Goal: Transaction & Acquisition: Purchase product/service

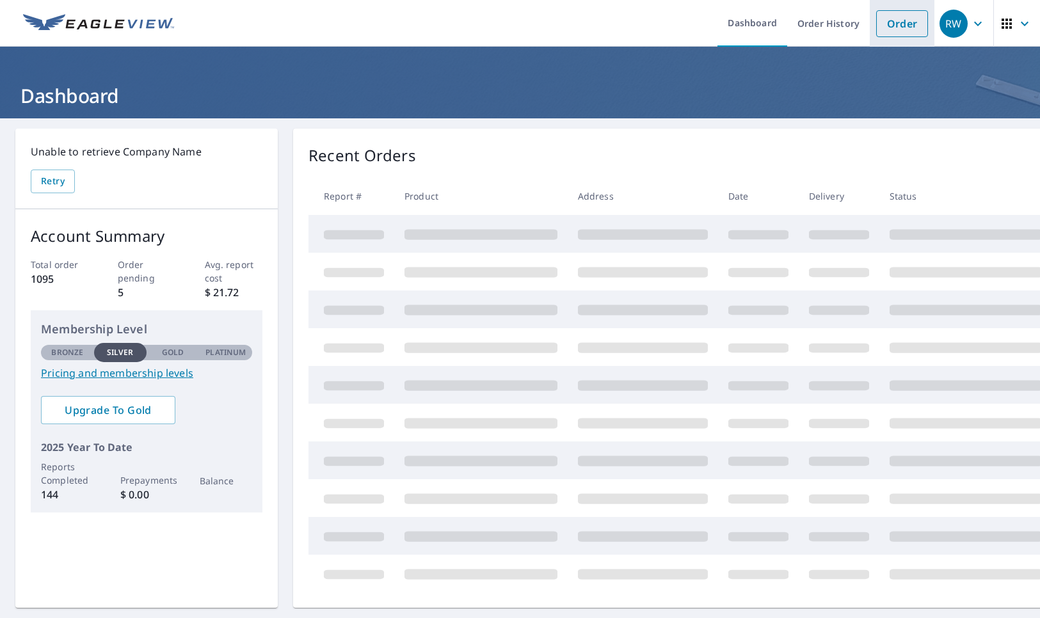
click at [893, 26] on link "Order" at bounding box center [902, 23] width 52 height 27
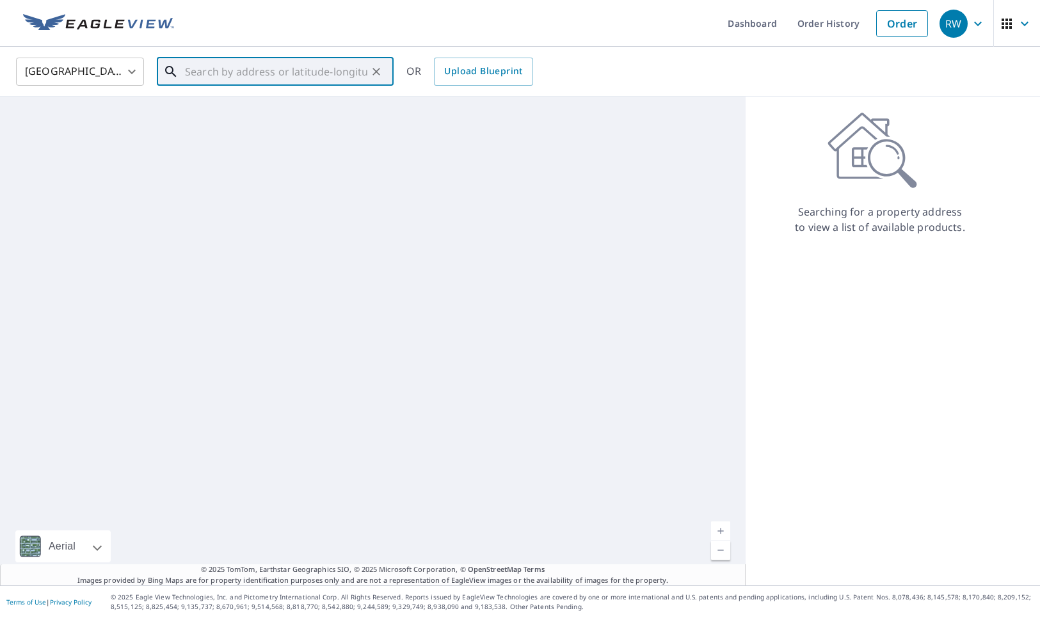
click at [209, 77] on input "text" at bounding box center [276, 72] width 182 height 36
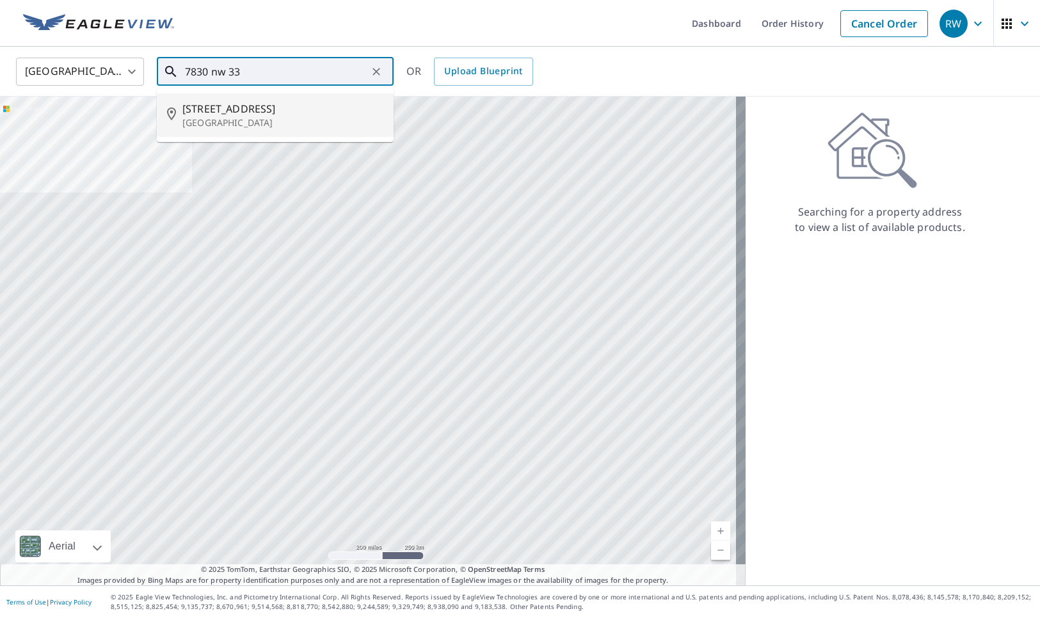
click at [259, 107] on span "[STREET_ADDRESS]" at bounding box center [282, 108] width 201 height 15
type input "[STREET_ADDRESS]"
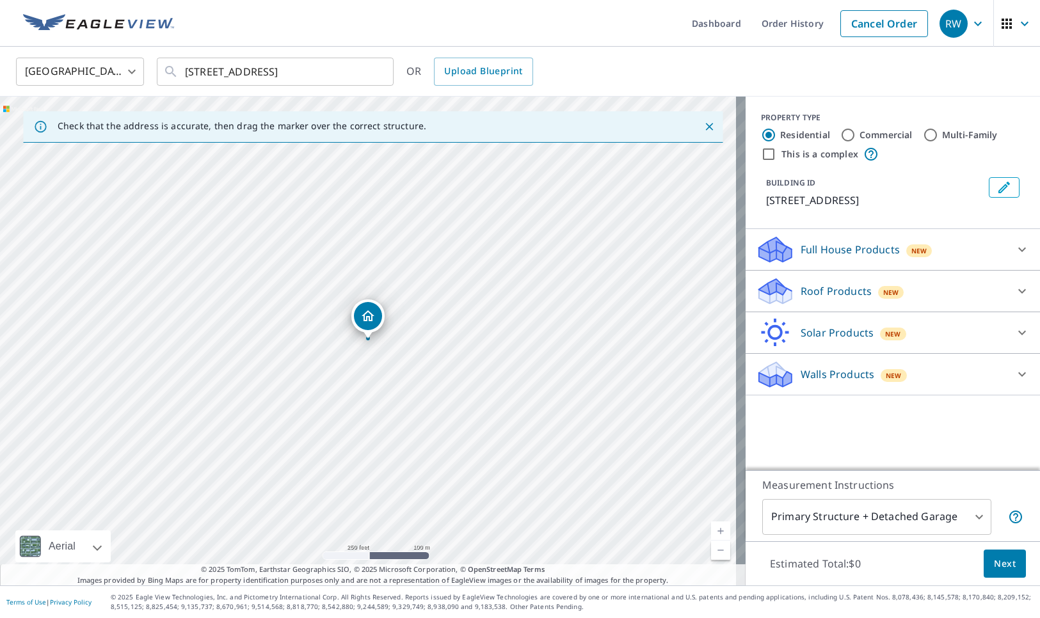
click at [923, 133] on input "Multi-Family" at bounding box center [930, 134] width 15 height 15
radio input "true"
type input "2"
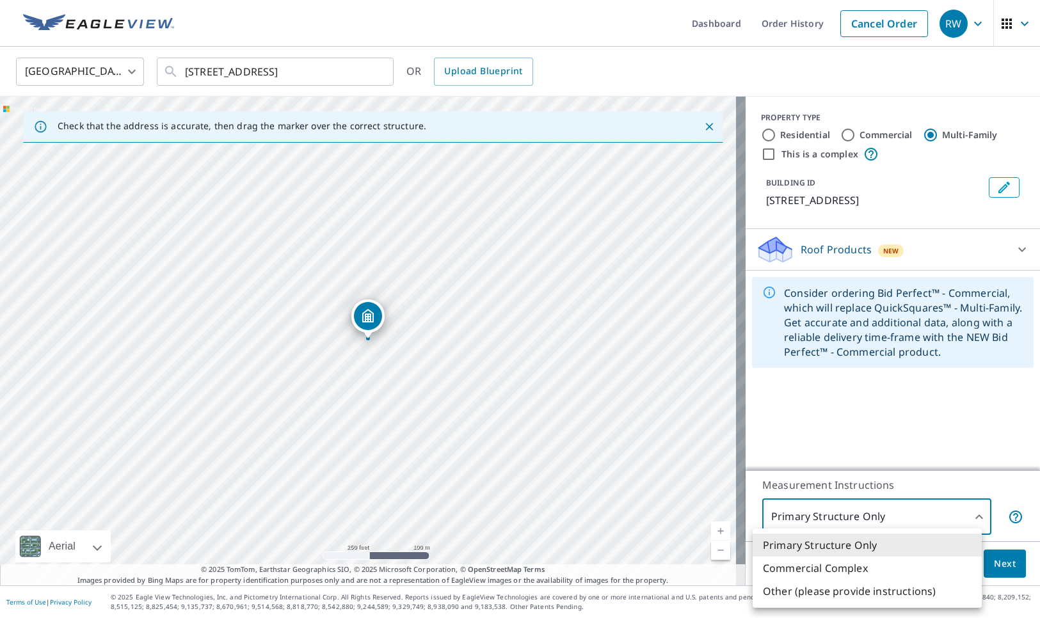
click at [971, 514] on body "RW RW Dashboard Order History Cancel Order RW [GEOGRAPHIC_DATA] [GEOGRAPHIC_DAT…" at bounding box center [520, 309] width 1040 height 618
click at [995, 564] on div at bounding box center [520, 309] width 1040 height 618
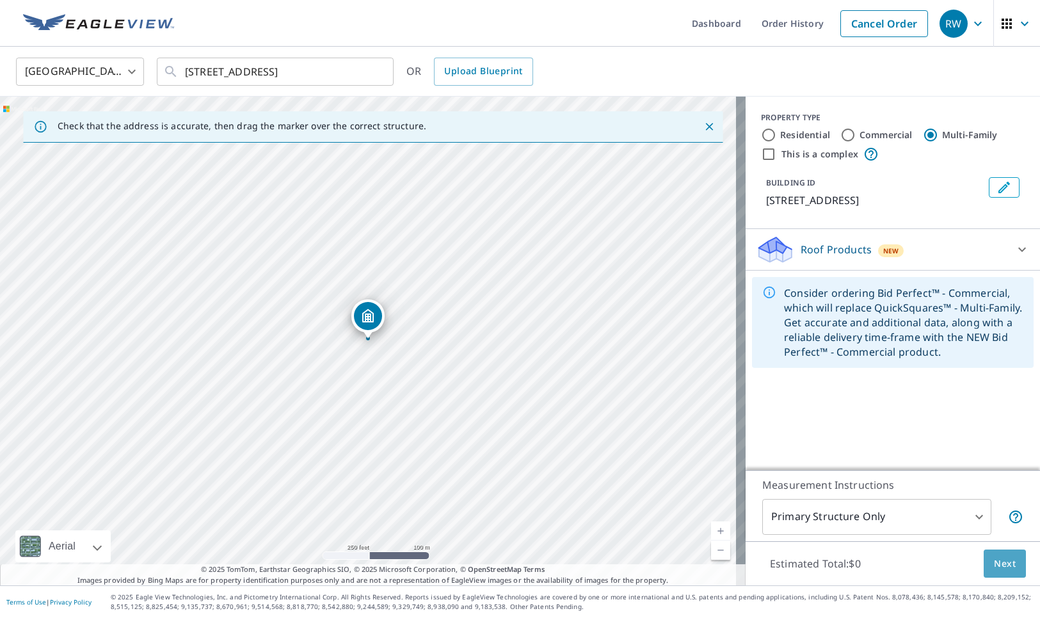
click at [997, 561] on span "Next" at bounding box center [1005, 564] width 22 height 16
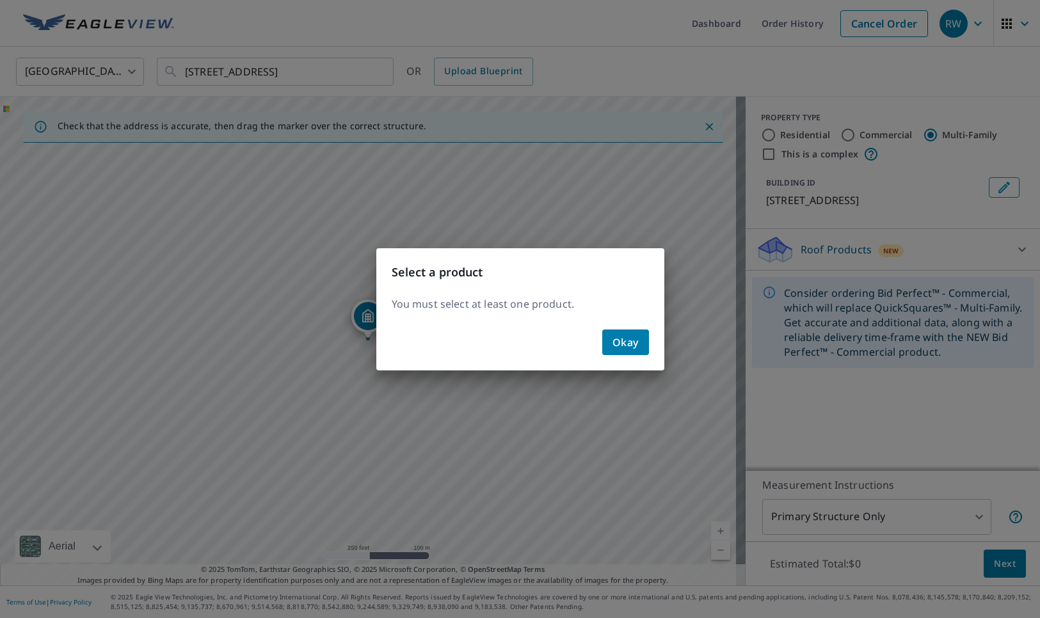
click at [757, 149] on div "Select a product You must select at least one product. Okay" at bounding box center [520, 309] width 1040 height 618
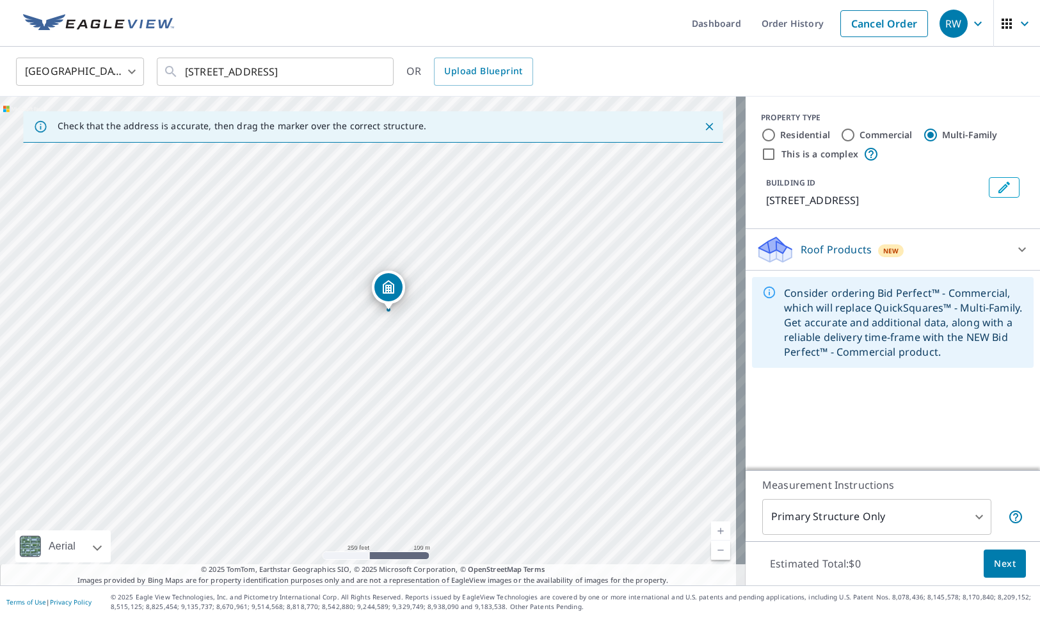
drag, startPoint x: 367, startPoint y: 339, endPoint x: 387, endPoint y: 310, distance: 35.3
drag, startPoint x: 367, startPoint y: 336, endPoint x: 373, endPoint y: 367, distance: 31.2
drag, startPoint x: 367, startPoint y: 336, endPoint x: 359, endPoint y: 360, distance: 25.5
drag, startPoint x: 365, startPoint y: 337, endPoint x: 340, endPoint y: 333, distance: 26.0
drag, startPoint x: 366, startPoint y: 335, endPoint x: 374, endPoint y: 313, distance: 23.9
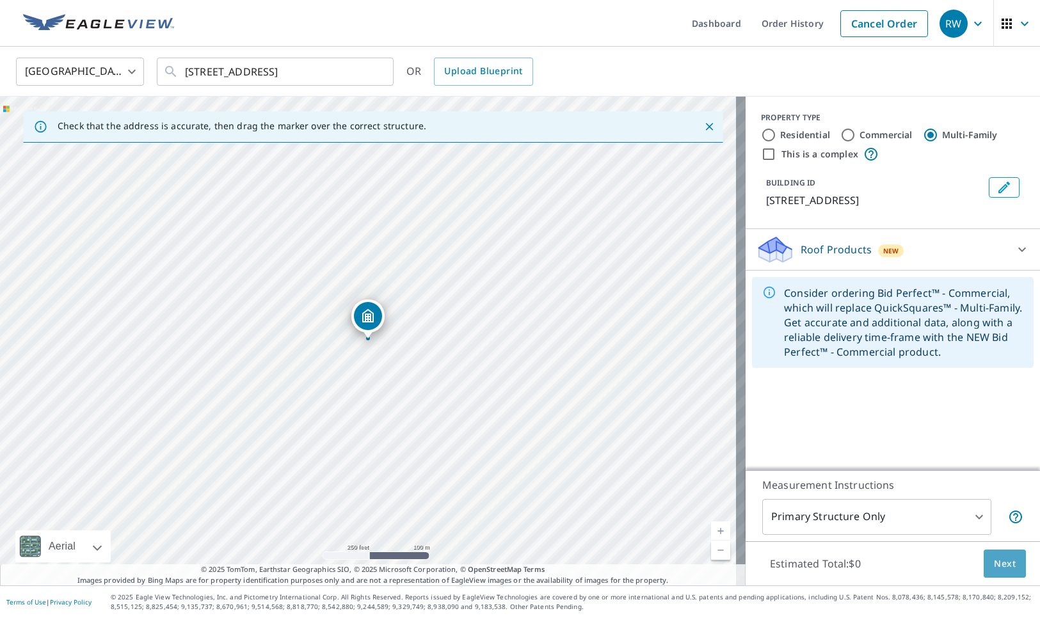
click at [996, 565] on span "Next" at bounding box center [1005, 564] width 22 height 16
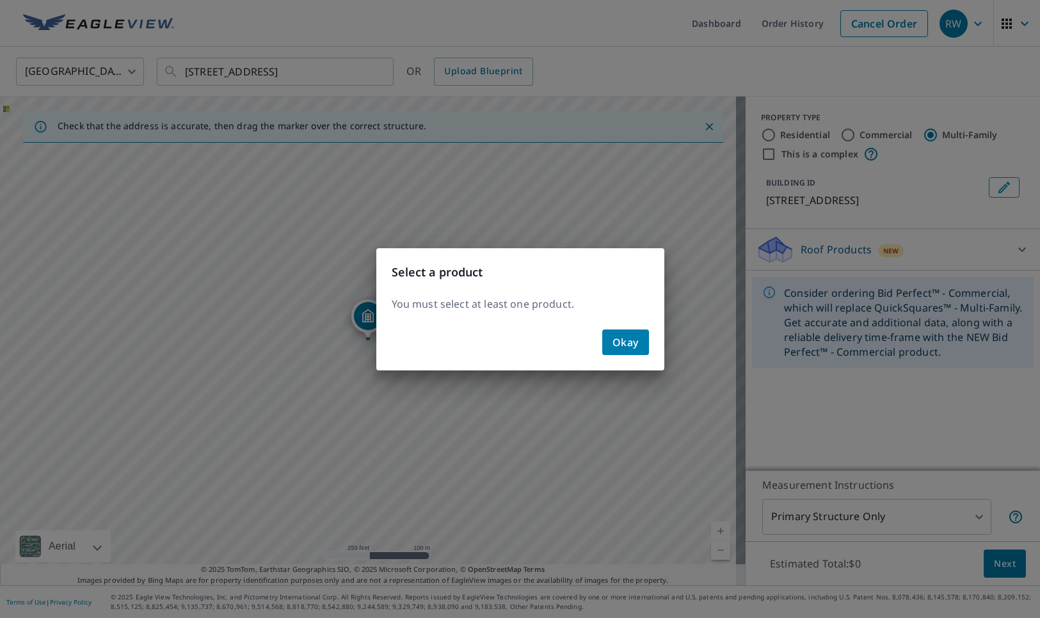
click at [626, 345] on span "Okay" at bounding box center [625, 342] width 26 height 18
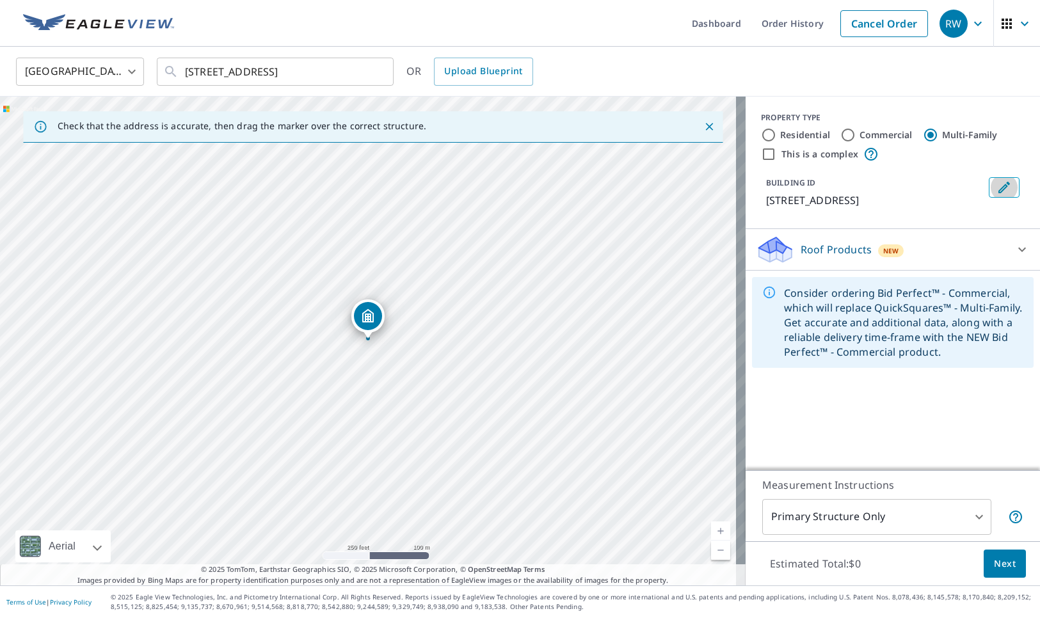
click at [998, 189] on icon "Edit building 1" at bounding box center [1003, 187] width 15 height 15
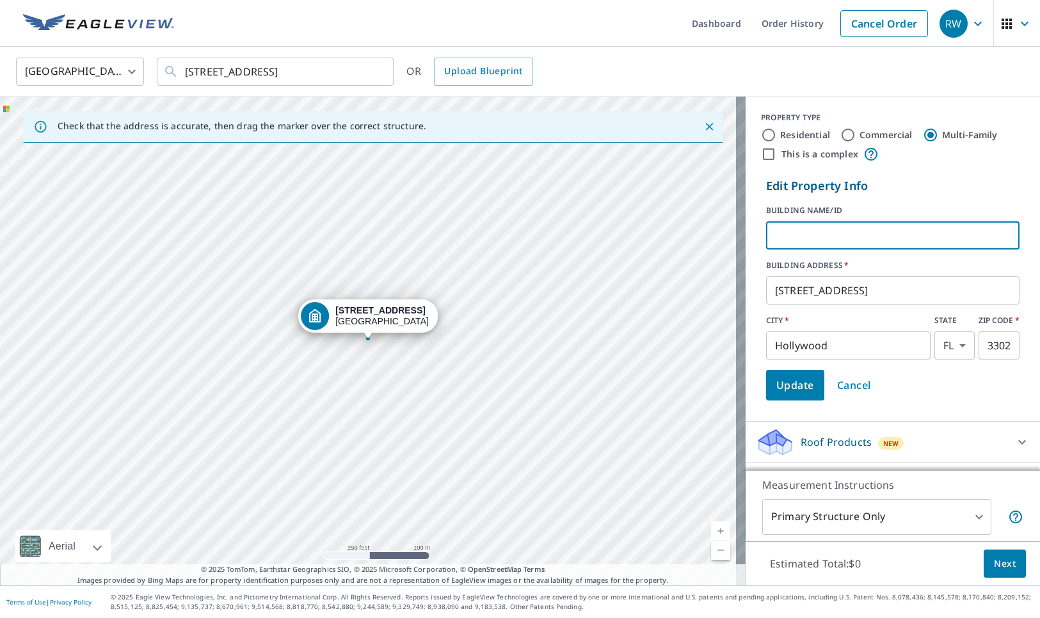
click at [786, 239] on input "text" at bounding box center [892, 236] width 253 height 36
type input "1, 2,3 ,4 5"
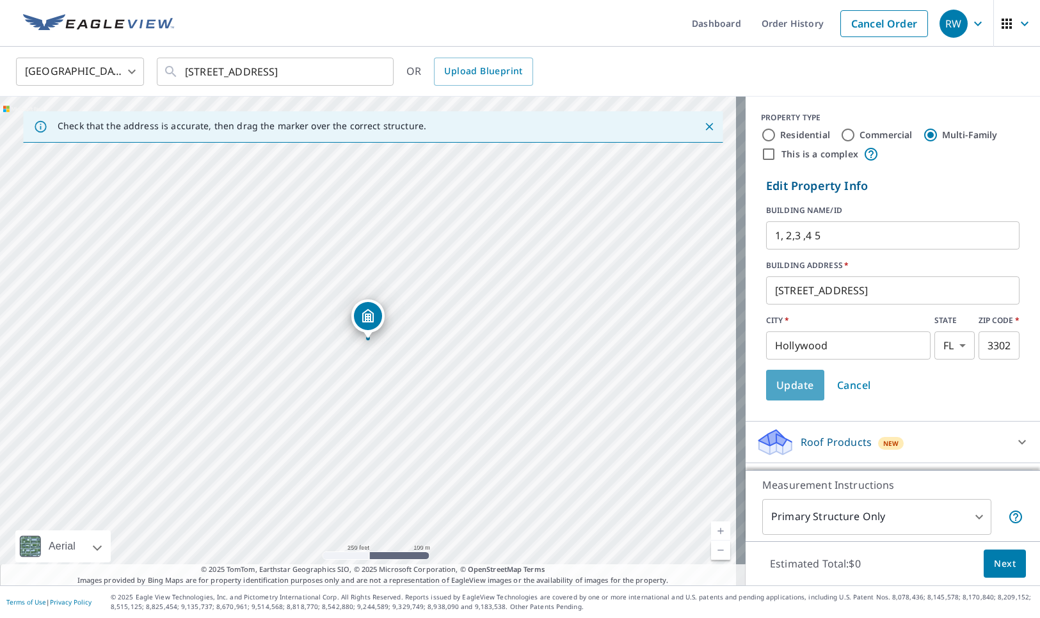
click at [784, 383] on span "Update" at bounding box center [795, 385] width 38 height 18
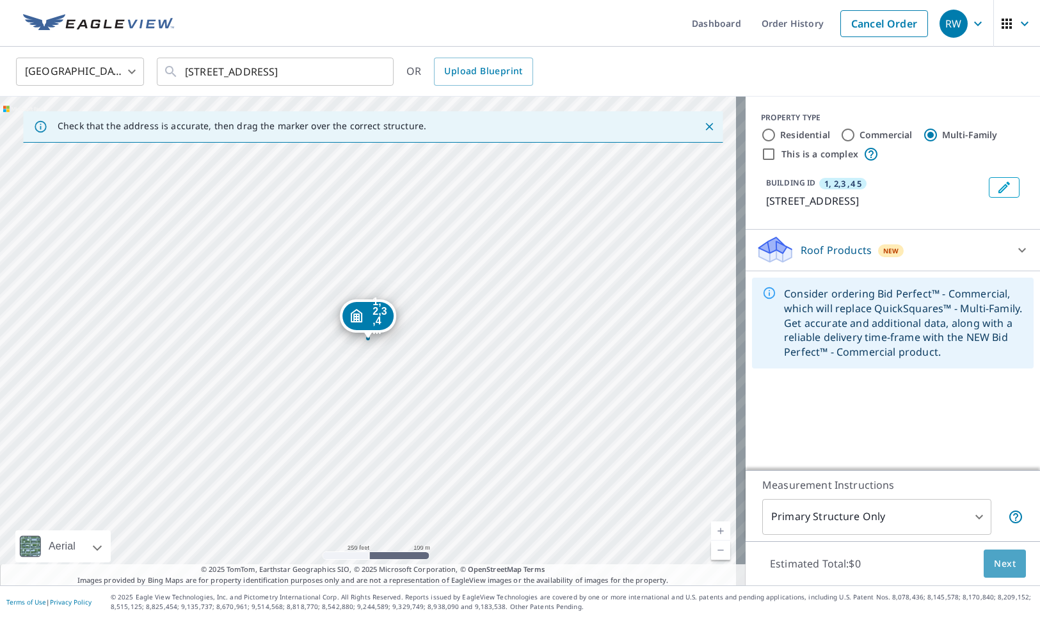
click at [994, 561] on span "Next" at bounding box center [1005, 564] width 22 height 16
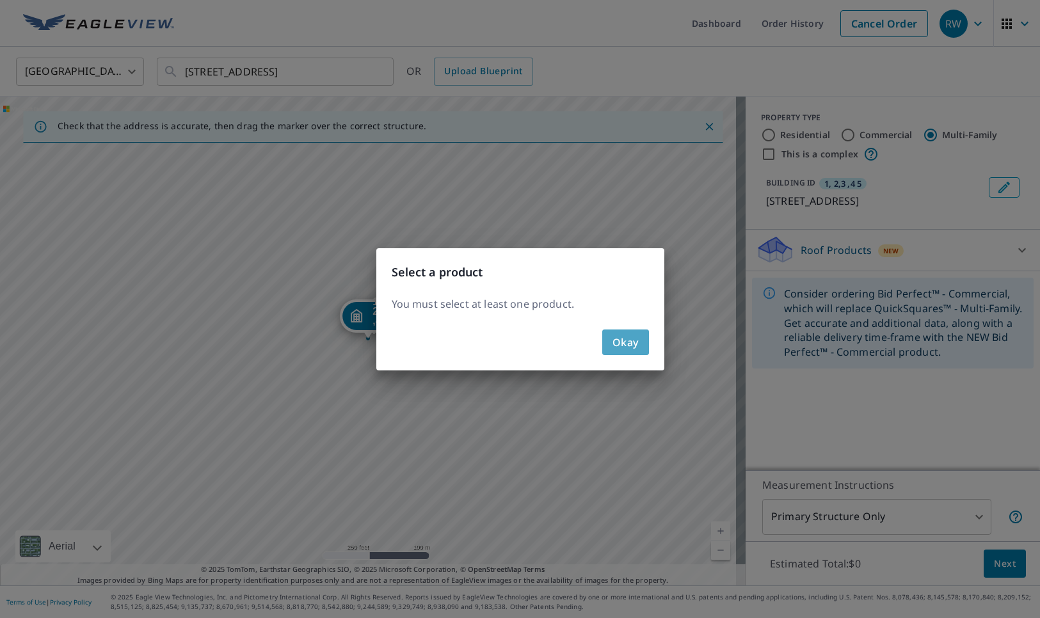
click at [628, 346] on span "Okay" at bounding box center [625, 342] width 26 height 18
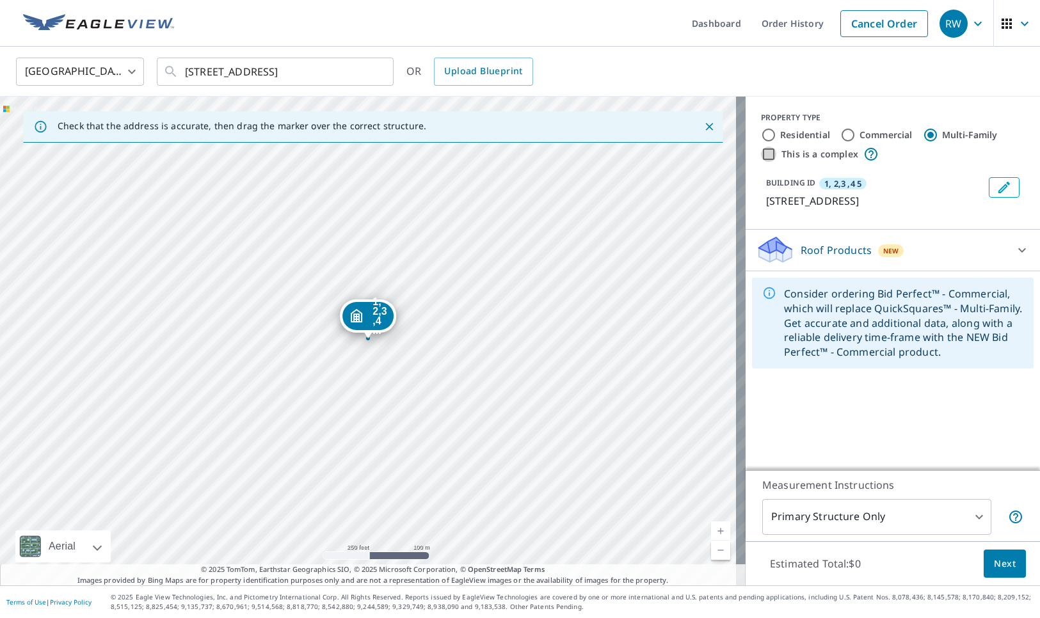
click at [761, 151] on input "This is a complex" at bounding box center [768, 154] width 15 height 15
checkbox input "true"
radio input "true"
type input "4"
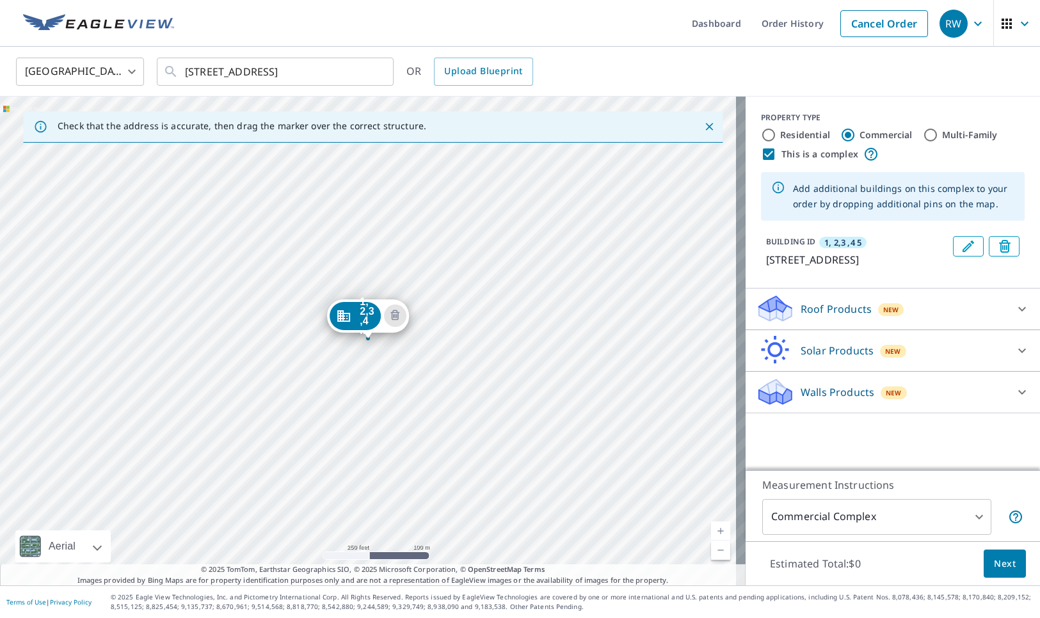
click at [994, 564] on span "Next" at bounding box center [1005, 564] width 22 height 16
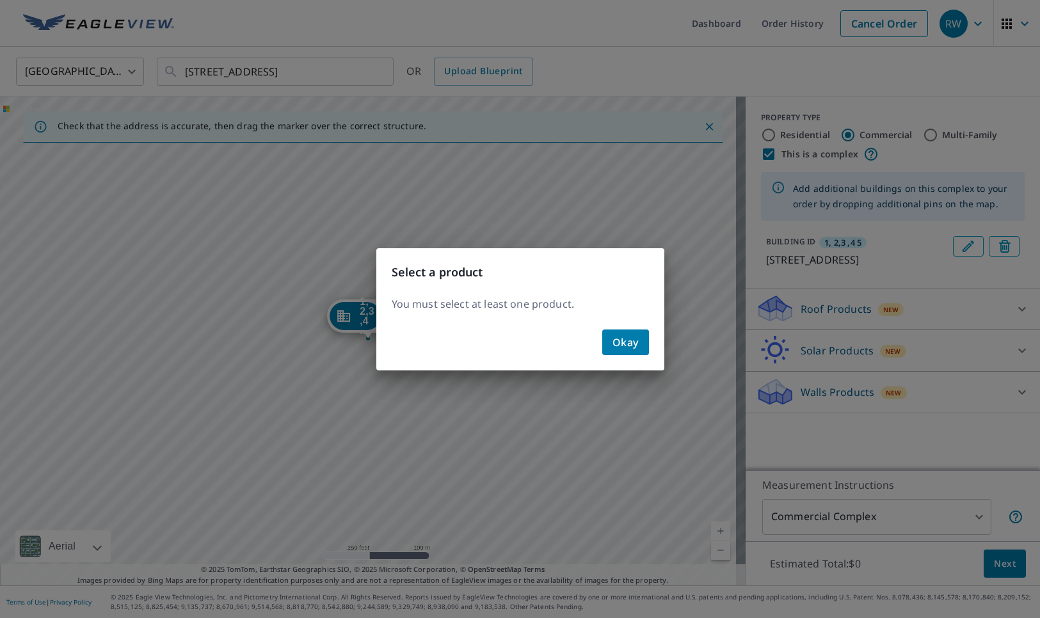
click at [628, 335] on span "Okay" at bounding box center [625, 342] width 26 height 18
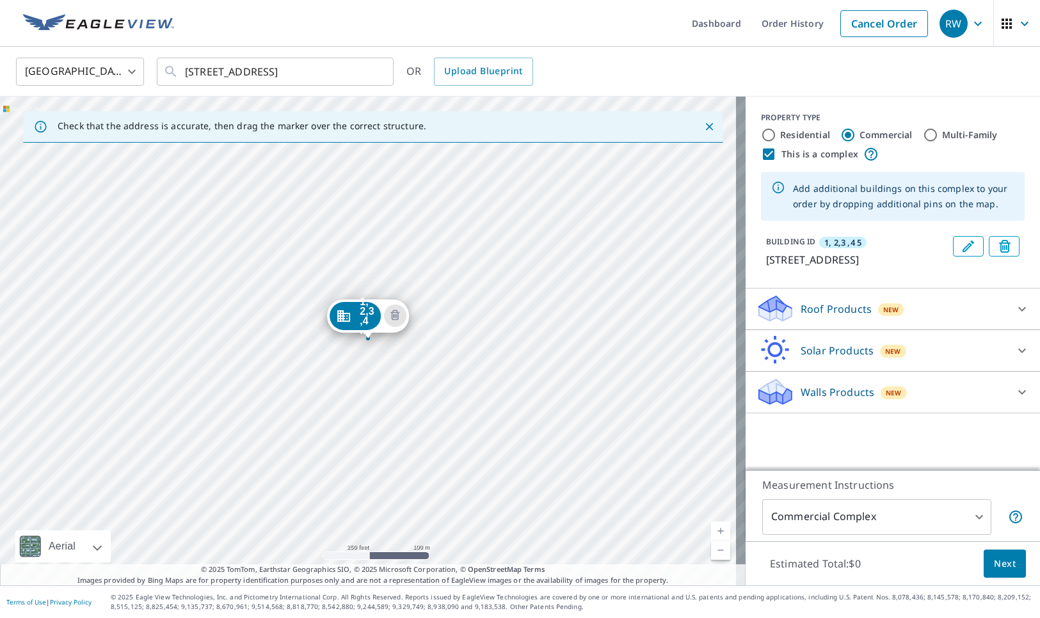
click at [1018, 311] on icon at bounding box center [1022, 308] width 8 height 4
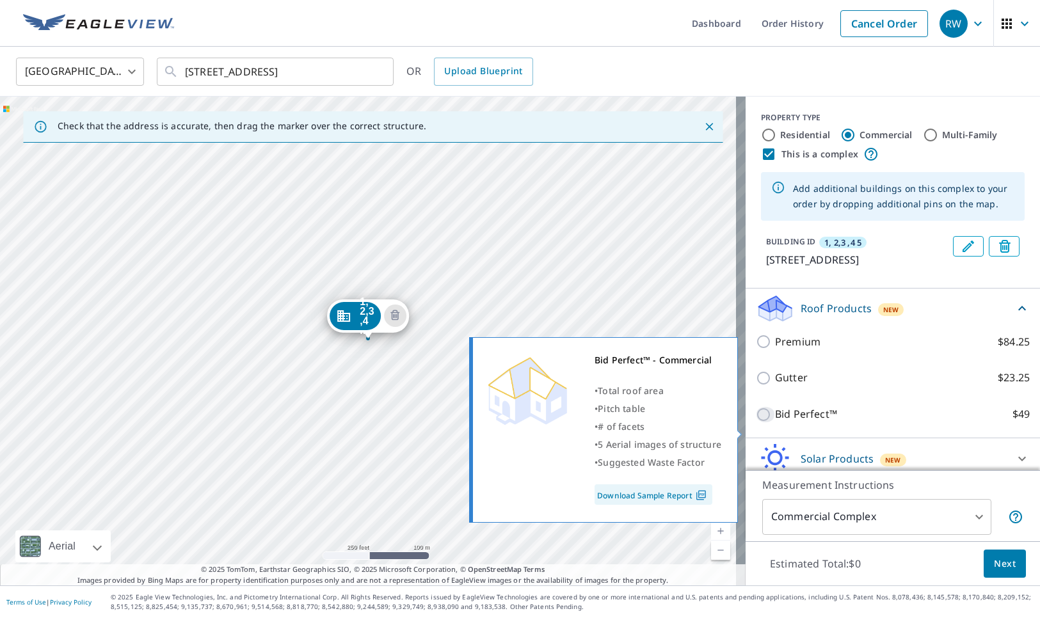
click at [756, 422] on input "Bid Perfect™ $49" at bounding box center [765, 414] width 19 height 15
checkbox input "true"
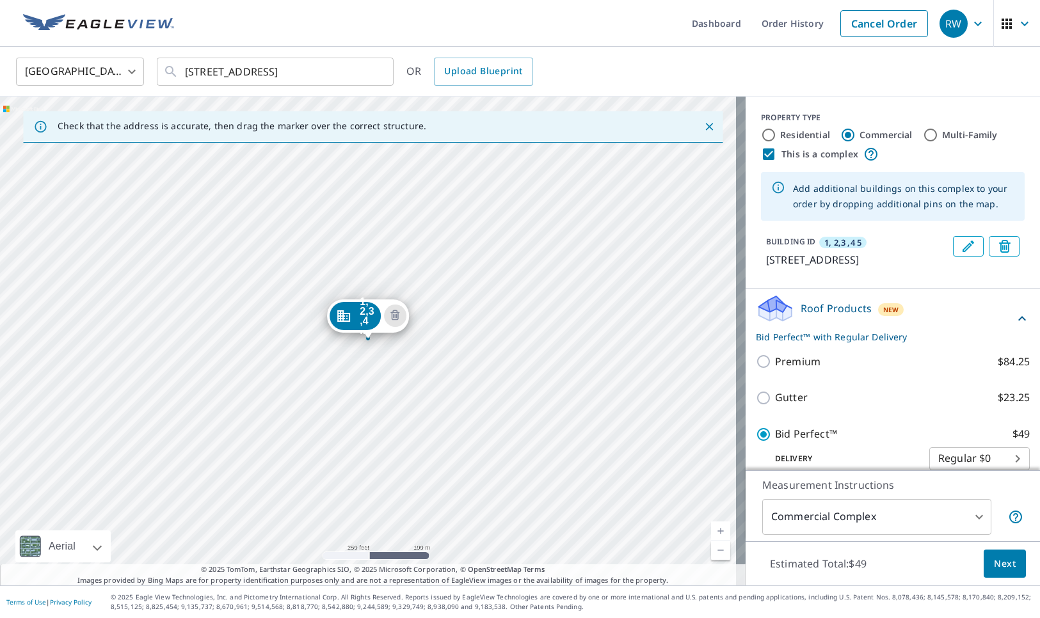
click at [995, 564] on span "Next" at bounding box center [1005, 564] width 22 height 16
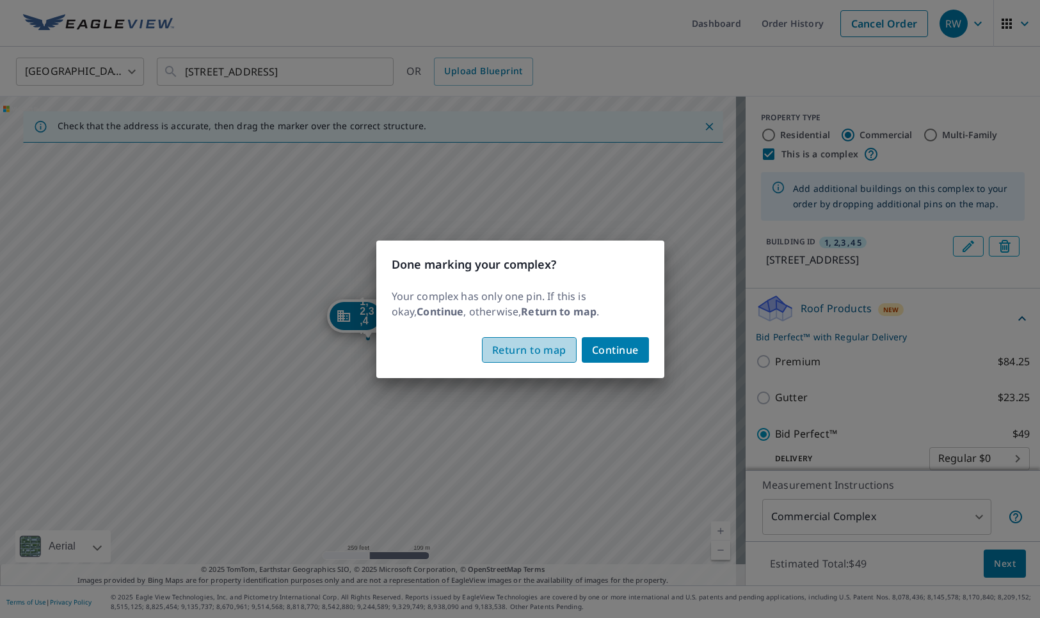
click at [542, 350] on span "Return to map" at bounding box center [529, 350] width 74 height 18
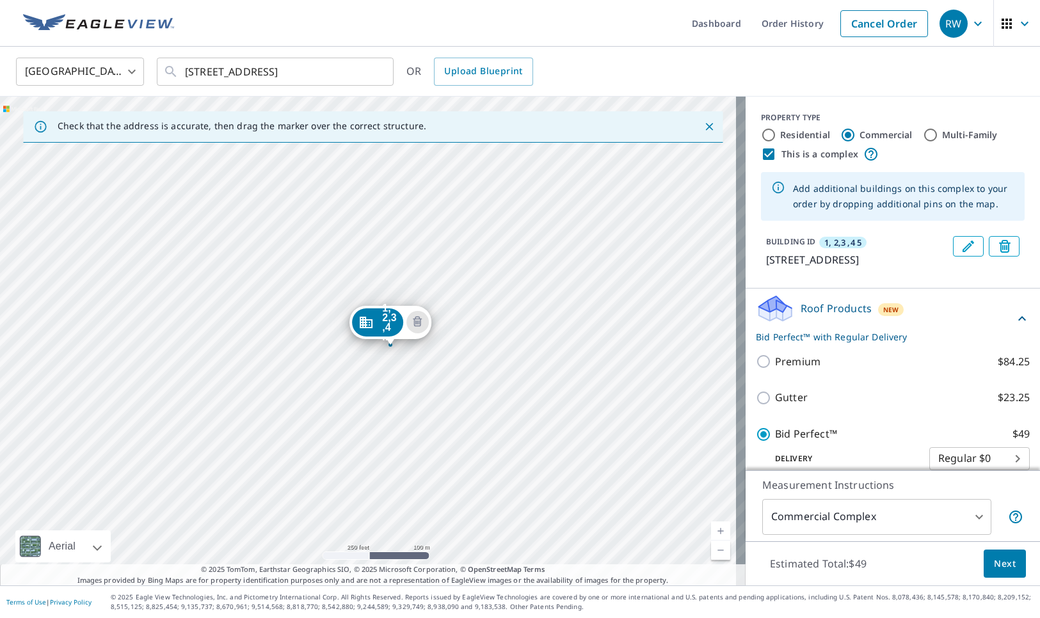
drag, startPoint x: 368, startPoint y: 331, endPoint x: 388, endPoint y: 337, distance: 21.3
drag, startPoint x: 369, startPoint y: 335, endPoint x: 365, endPoint y: 353, distance: 17.6
drag, startPoint x: 363, startPoint y: 336, endPoint x: 367, endPoint y: 277, distance: 59.0
drag, startPoint x: 366, startPoint y: 333, endPoint x: 345, endPoint y: 367, distance: 40.5
drag, startPoint x: 369, startPoint y: 336, endPoint x: 358, endPoint y: 360, distance: 26.4
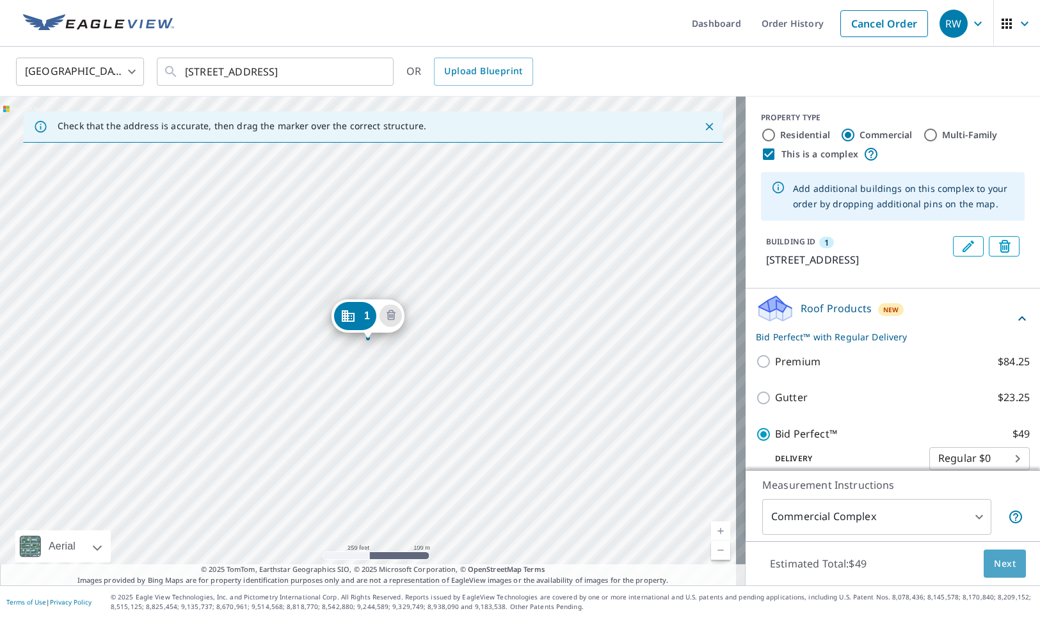
click at [998, 565] on span "Next" at bounding box center [1005, 564] width 22 height 16
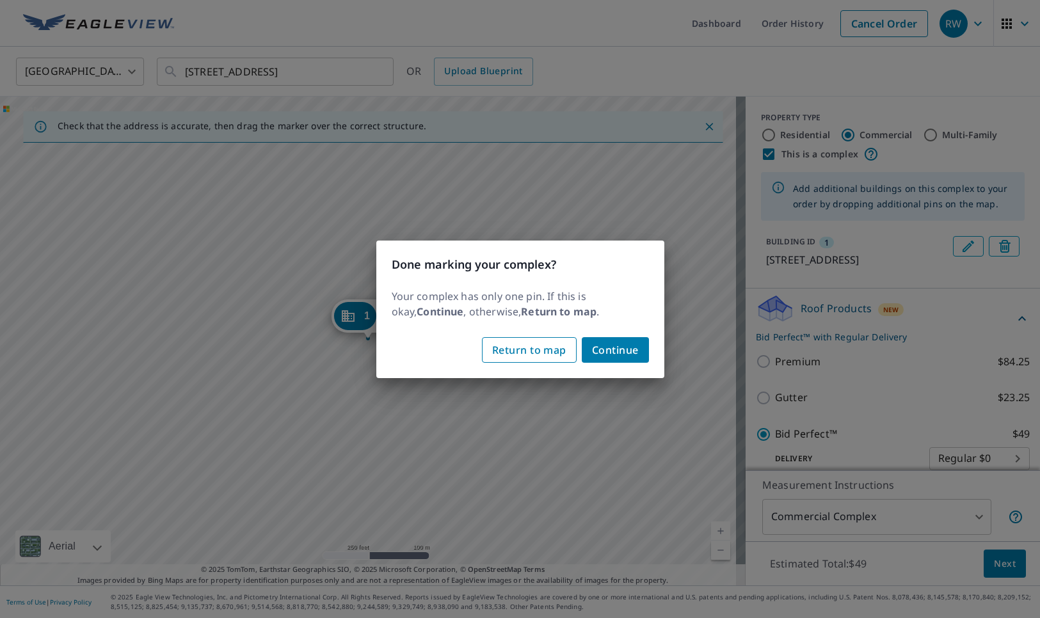
click at [539, 345] on span "Return to map" at bounding box center [529, 350] width 74 height 18
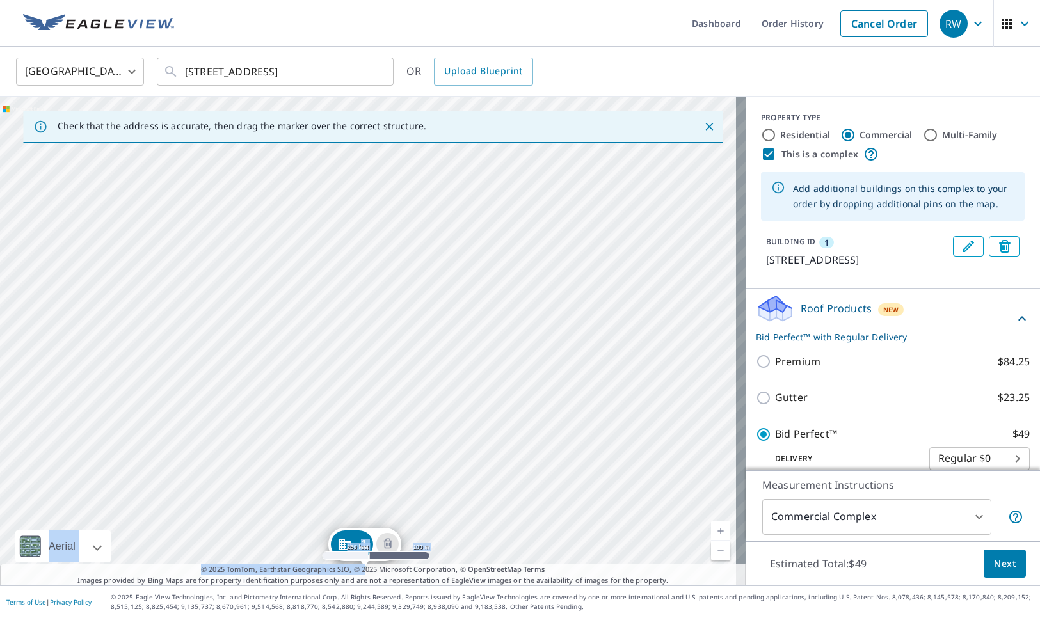
drag, startPoint x: 365, startPoint y: 335, endPoint x: 363, endPoint y: 573, distance: 237.4
click at [363, 573] on div "Check that the address is accurate, then drag the marker over the correct struc…" at bounding box center [372, 341] width 745 height 489
click at [994, 562] on span "Next" at bounding box center [1005, 564] width 22 height 16
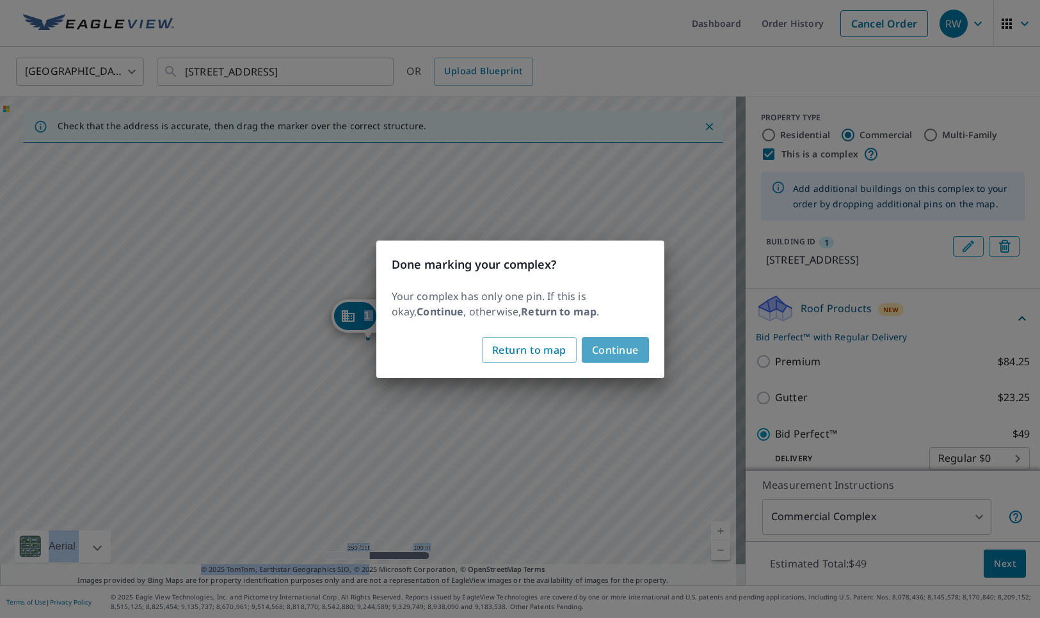
click at [633, 349] on span "Continue" at bounding box center [615, 350] width 47 height 18
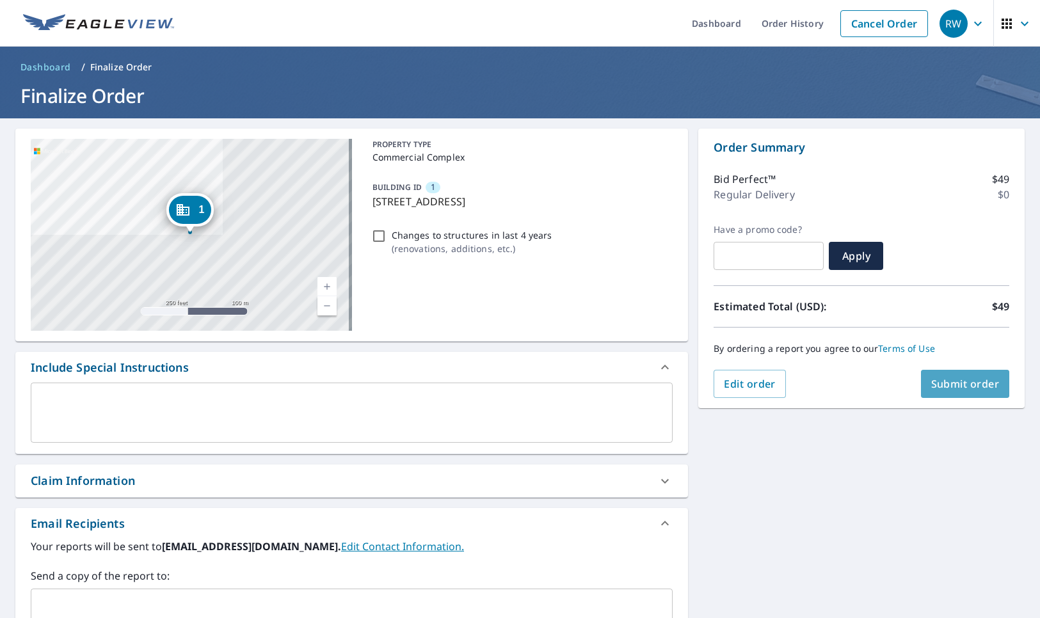
click at [956, 383] on span "Submit order" at bounding box center [965, 384] width 68 height 14
